Goal: Task Accomplishment & Management: Use online tool/utility

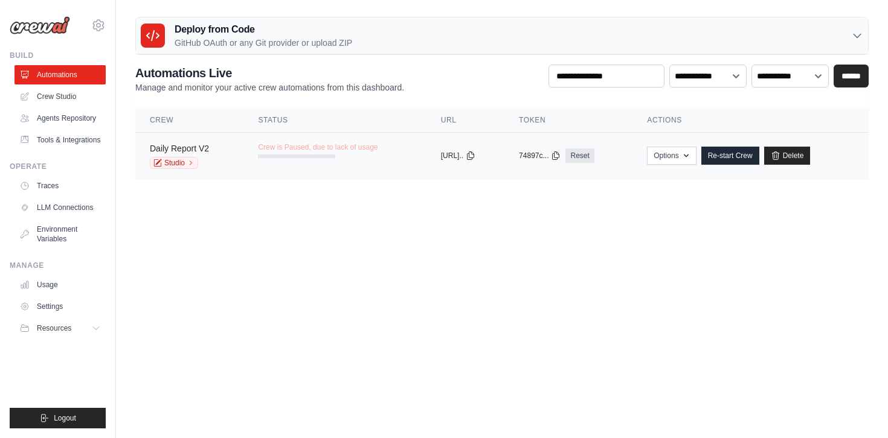
click at [185, 147] on link "Daily Report V2" at bounding box center [179, 149] width 59 height 10
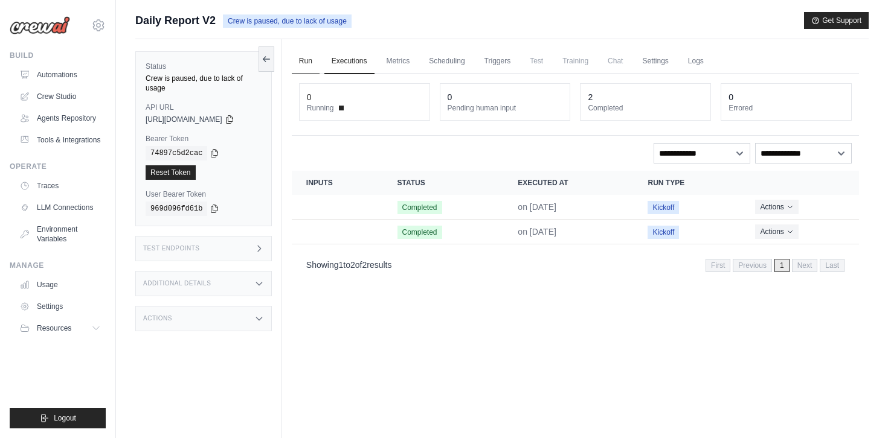
click at [313, 63] on link "Run" at bounding box center [306, 61] width 28 height 25
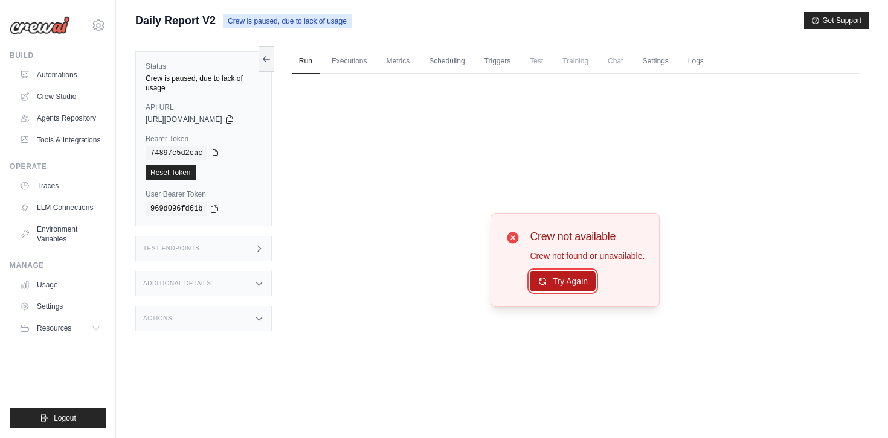
click at [565, 284] on button "Try Again" at bounding box center [563, 281] width 66 height 21
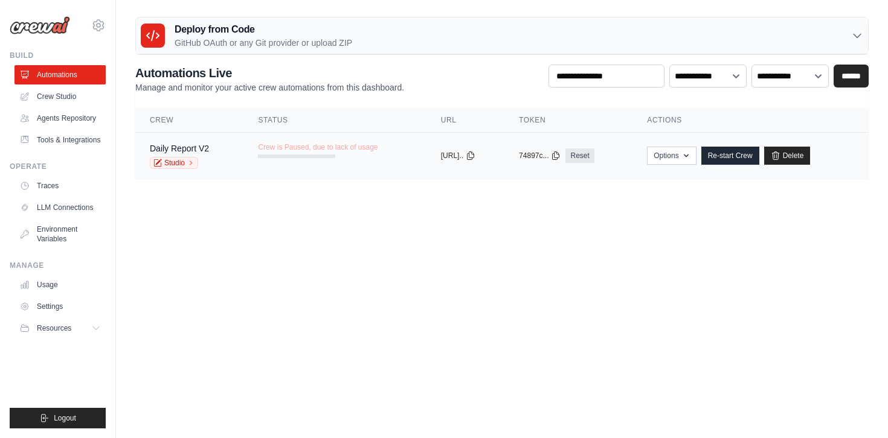
click at [747, 165] on td "Options Export React JSX Component Export React TSX Component Export MCP Server…" at bounding box center [750, 156] width 236 height 47
click at [594, 154] on link "Reset" at bounding box center [579, 156] width 28 height 14
click at [184, 164] on link "Studio" at bounding box center [174, 163] width 48 height 12
click at [696, 162] on button "Options" at bounding box center [671, 155] width 49 height 18
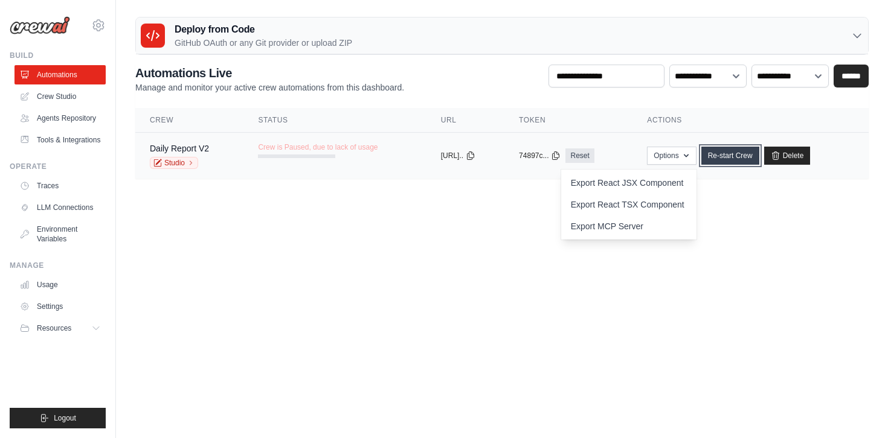
click at [725, 155] on link "Re-start Crew" at bounding box center [730, 156] width 58 height 18
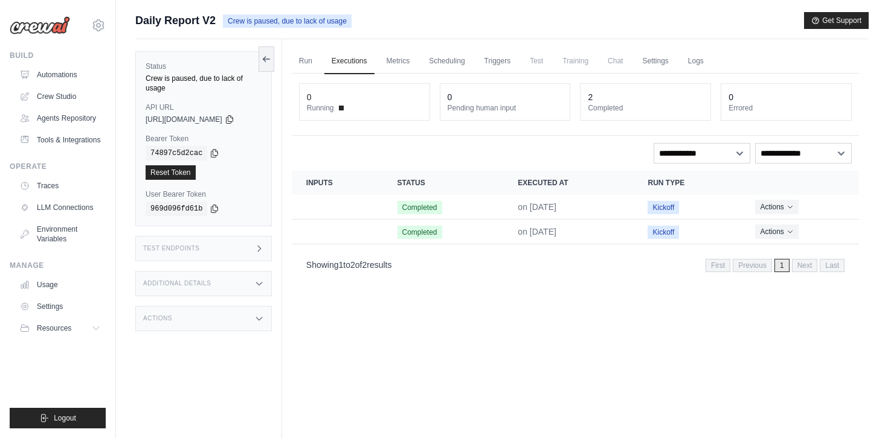
click at [344, 107] on span at bounding box center [341, 108] width 5 height 5
click at [313, 58] on link "Run" at bounding box center [306, 61] width 28 height 25
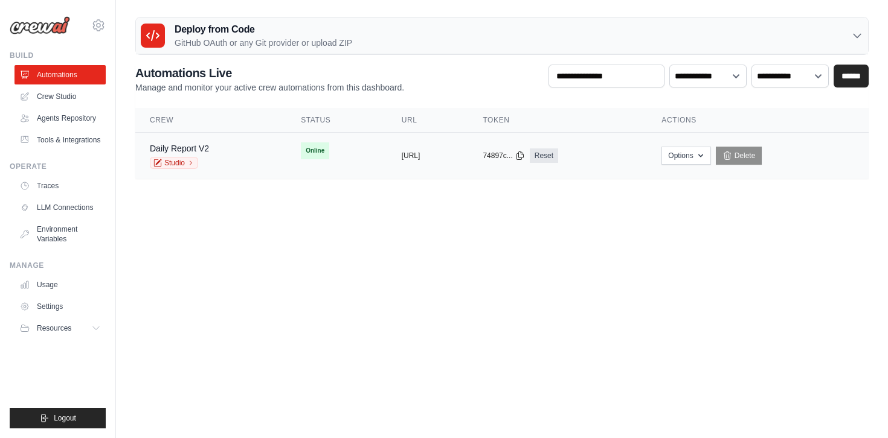
click at [228, 149] on div "Daily Report V2 Studio" at bounding box center [211, 156] width 122 height 27
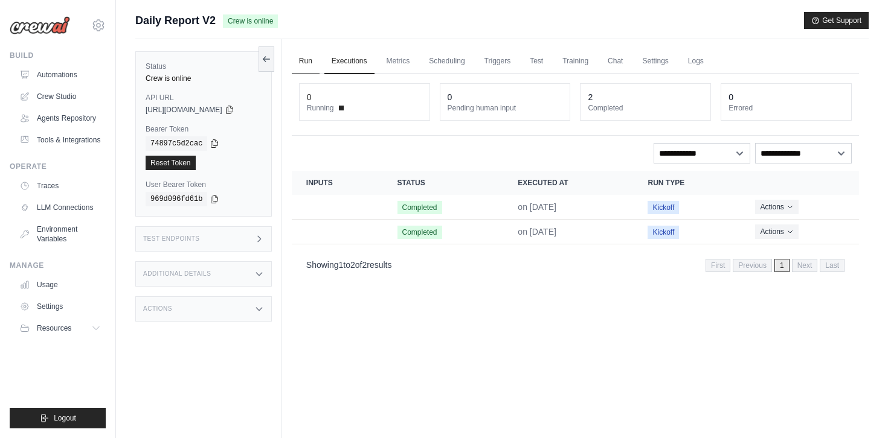
click at [304, 59] on link "Run" at bounding box center [306, 61] width 28 height 25
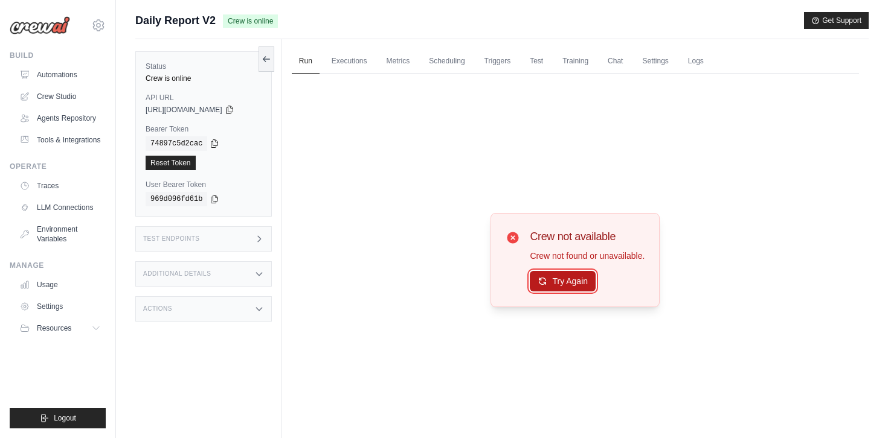
click at [571, 291] on button "Try Again" at bounding box center [563, 281] width 66 height 21
click at [348, 67] on link "Executions" at bounding box center [349, 61] width 50 height 25
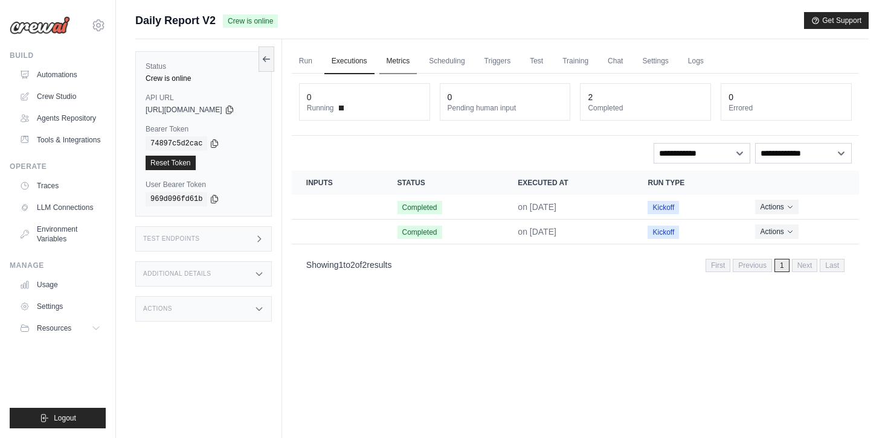
click at [417, 71] on link "Metrics" at bounding box center [398, 61] width 38 height 25
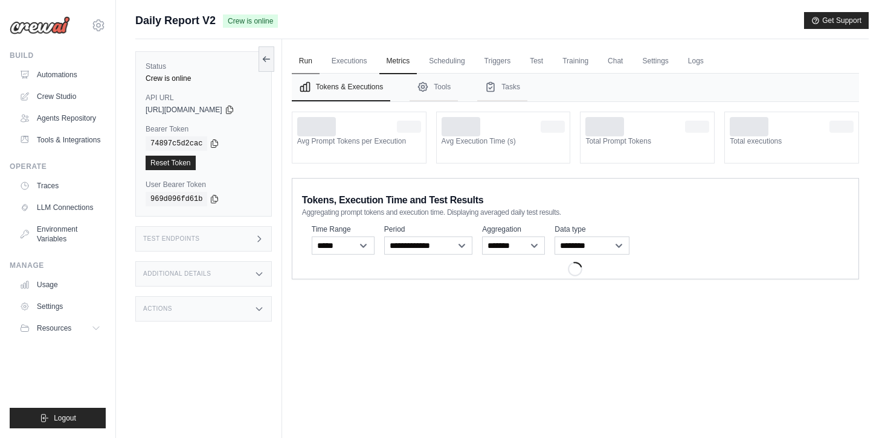
click at [301, 63] on link "Run" at bounding box center [306, 61] width 28 height 25
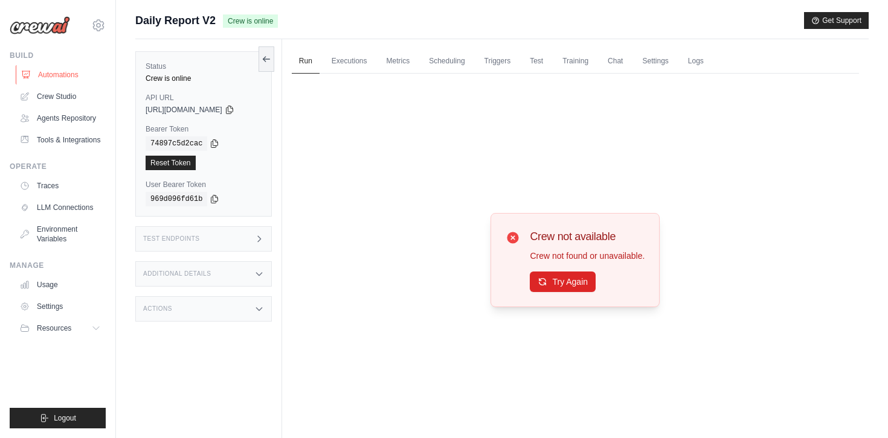
click at [95, 81] on link "Automations" at bounding box center [61, 74] width 91 height 19
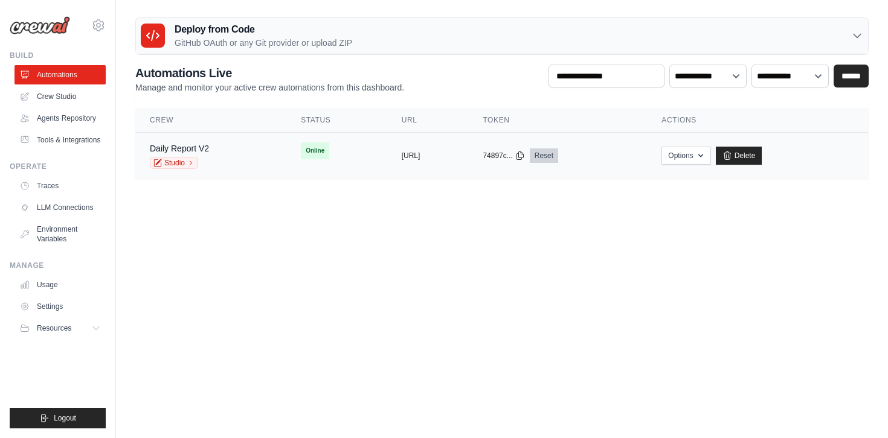
click at [558, 159] on link "Reset" at bounding box center [544, 156] width 28 height 14
